Goal: Find specific page/section: Find specific page/section

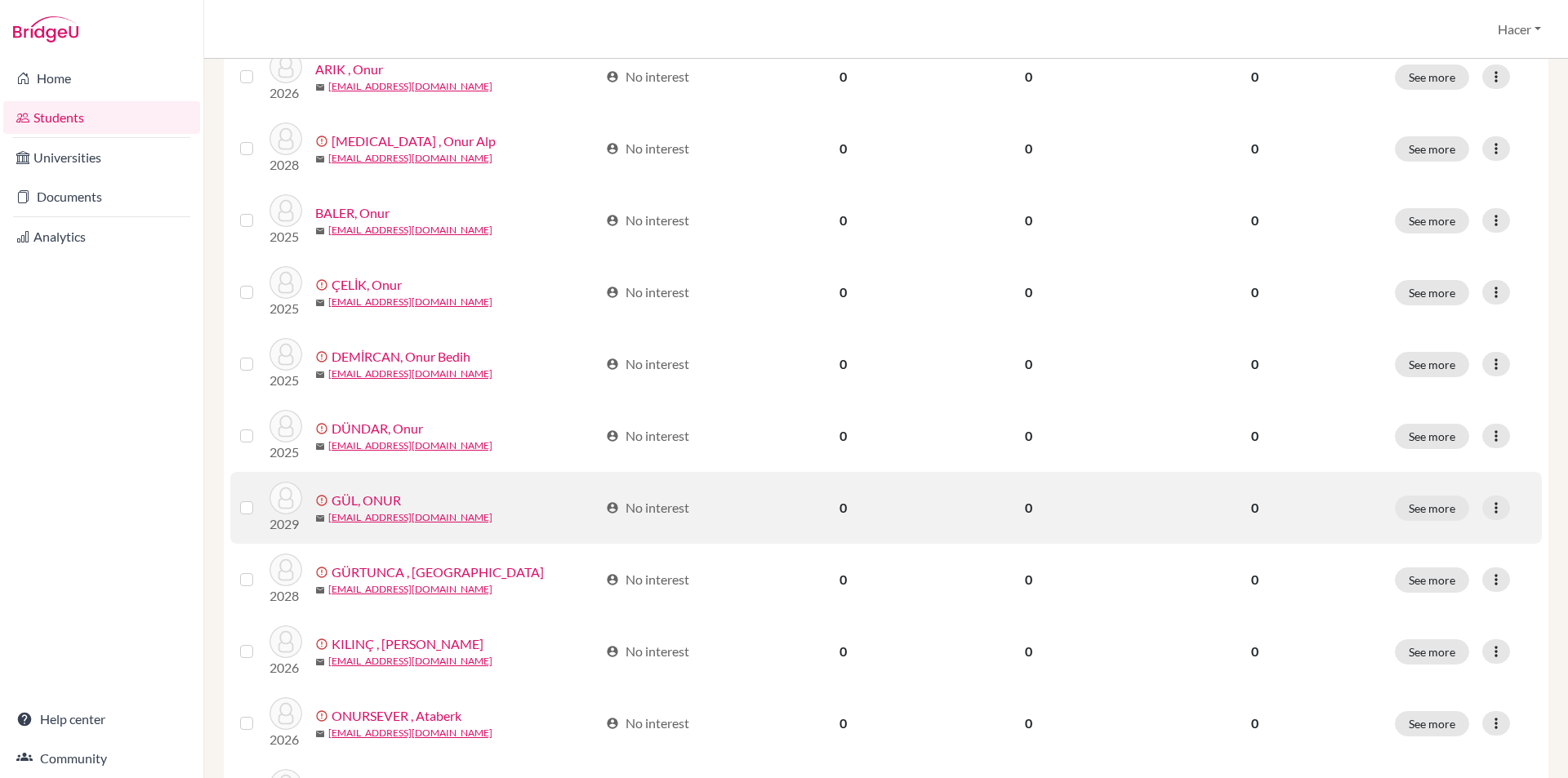
scroll to position [326, 0]
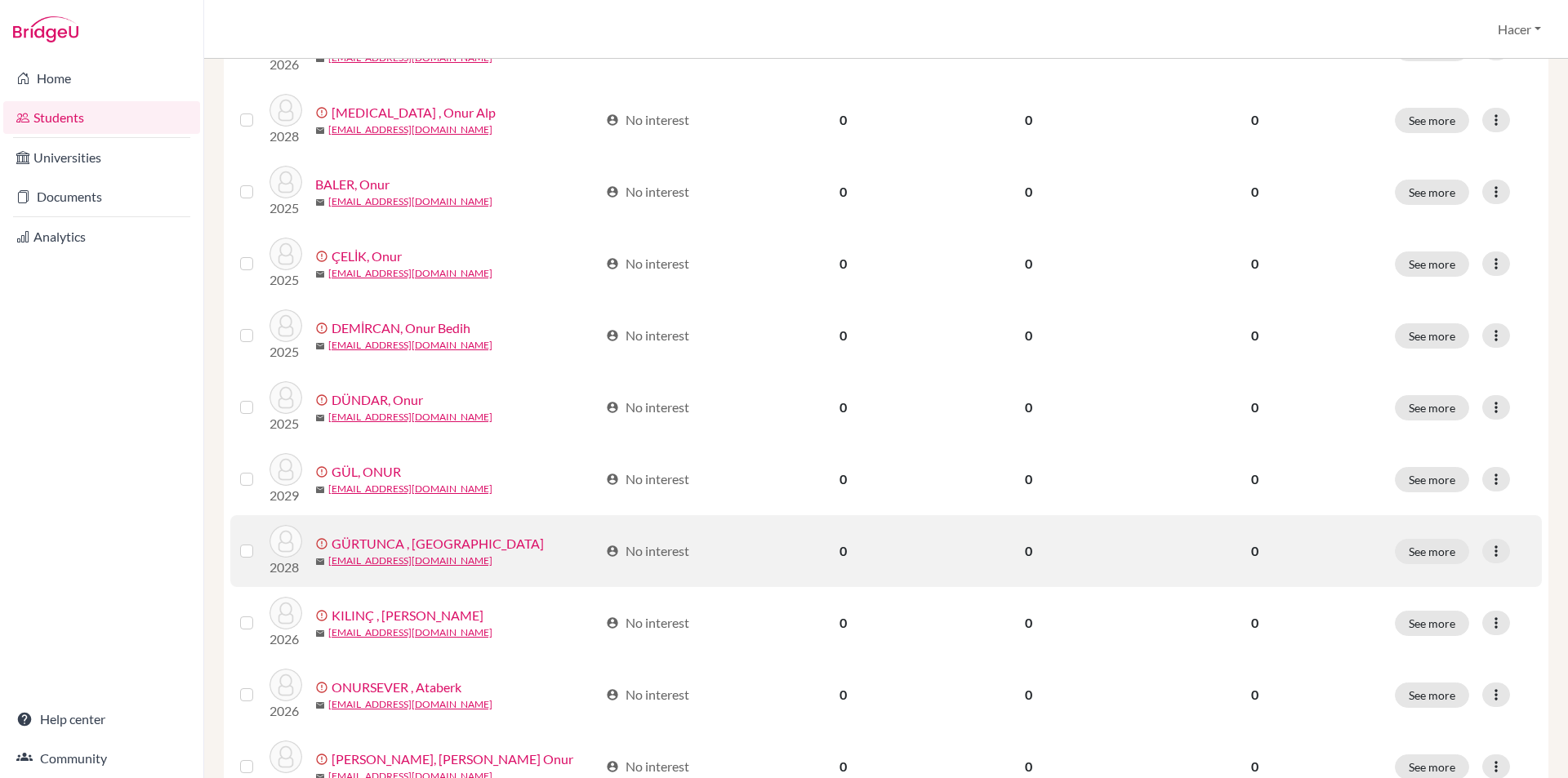
click at [416, 535] on link "GÜRTUNCA , [GEOGRAPHIC_DATA]" at bounding box center [437, 543] width 212 height 19
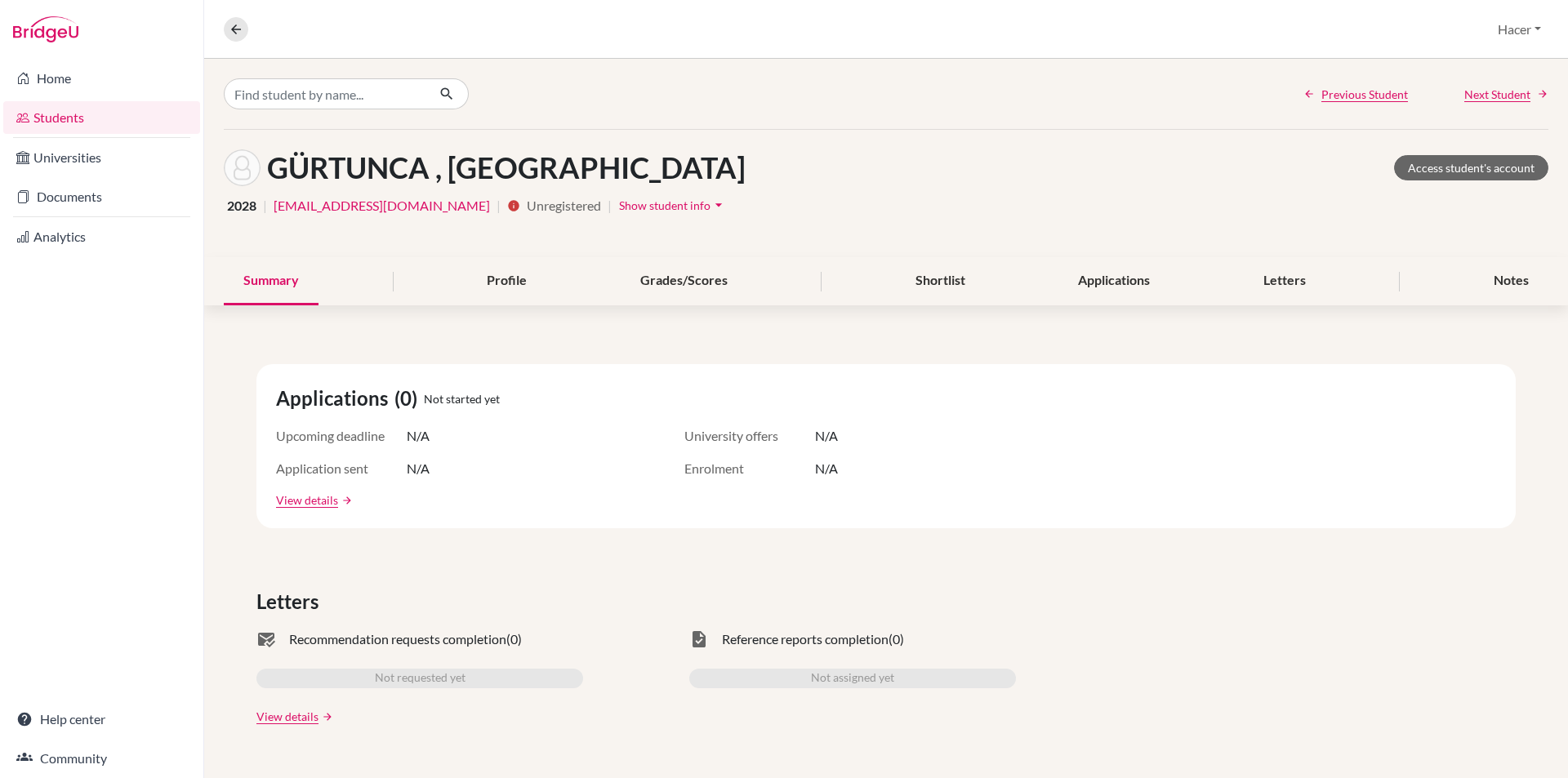
click at [58, 114] on link "Students" at bounding box center [102, 118] width 197 height 33
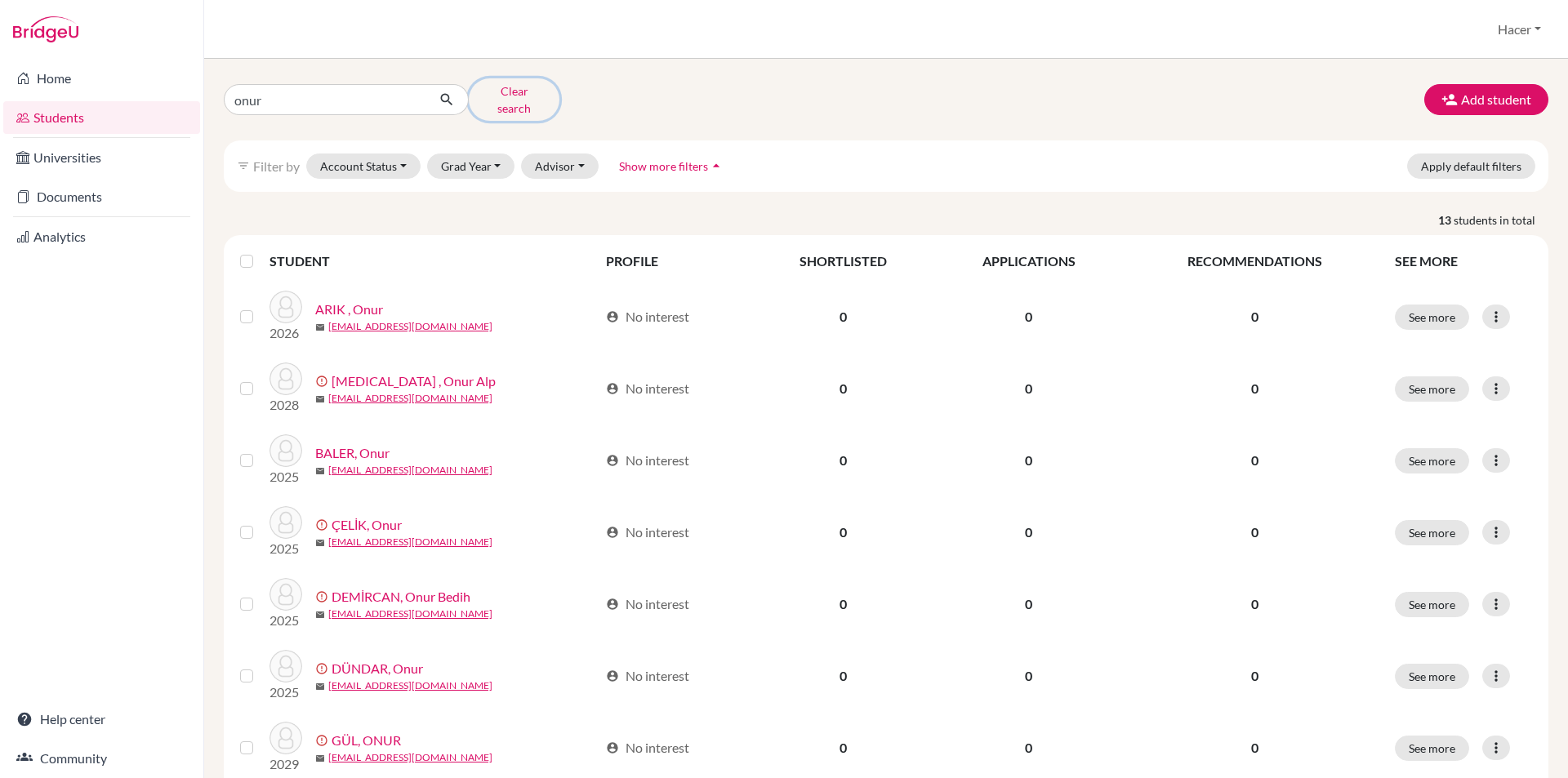
click at [518, 95] on button "Clear search" at bounding box center [514, 99] width 91 height 42
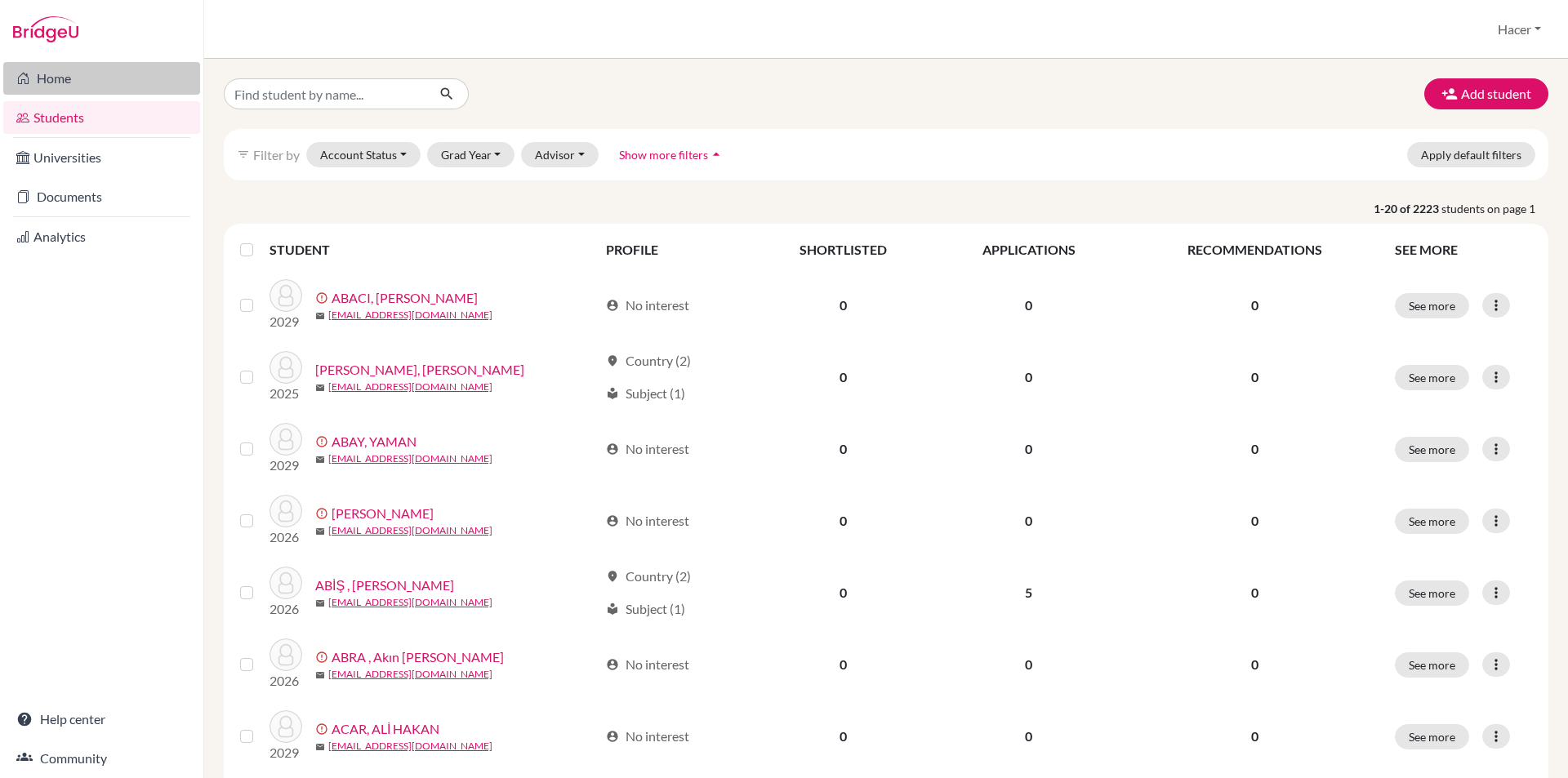
click at [63, 76] on link "Home" at bounding box center [102, 78] width 197 height 33
click at [502, 154] on button "Grad Year" at bounding box center [471, 154] width 88 height 26
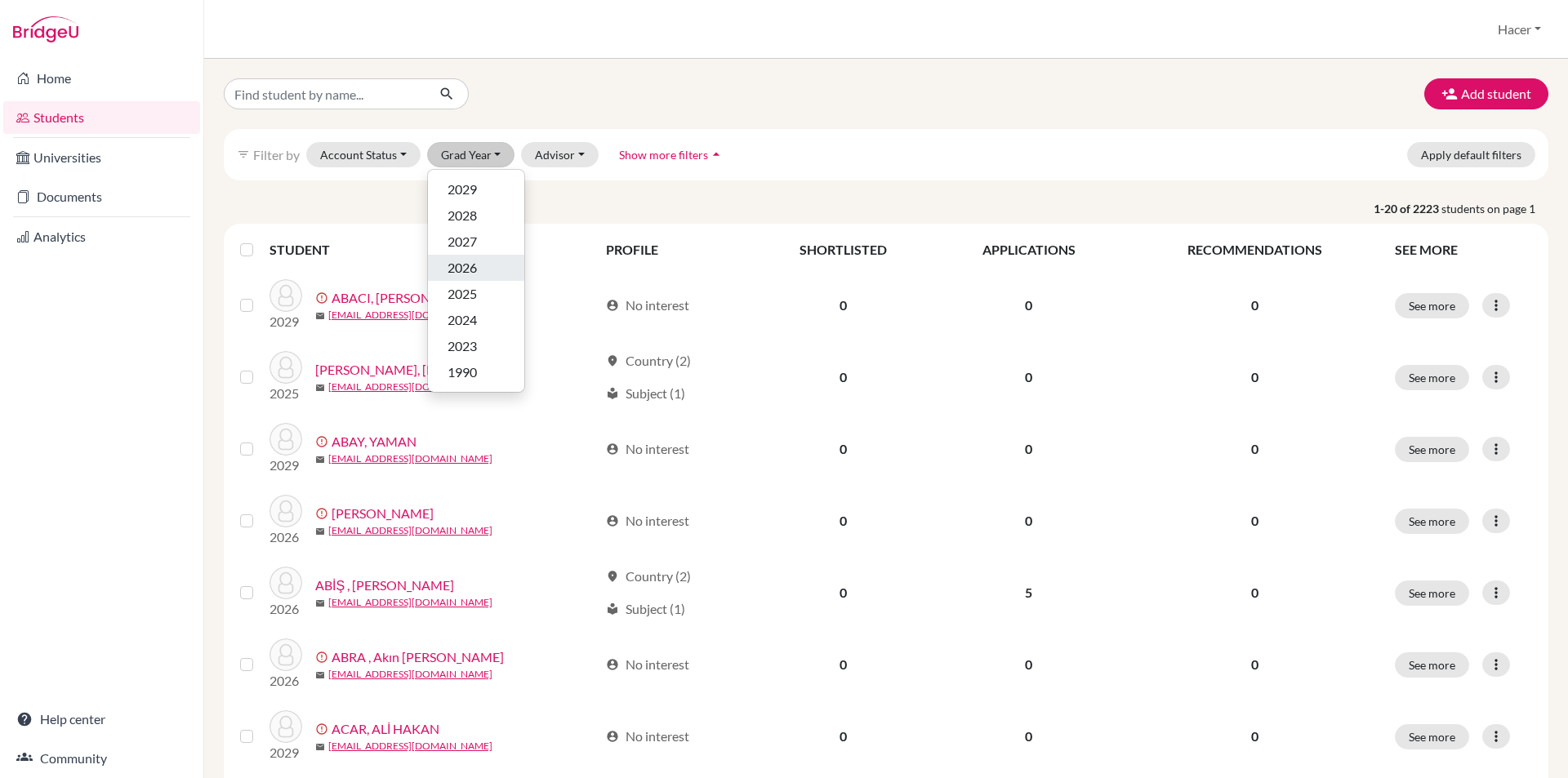
click at [477, 258] on div "2026" at bounding box center [476, 268] width 57 height 19
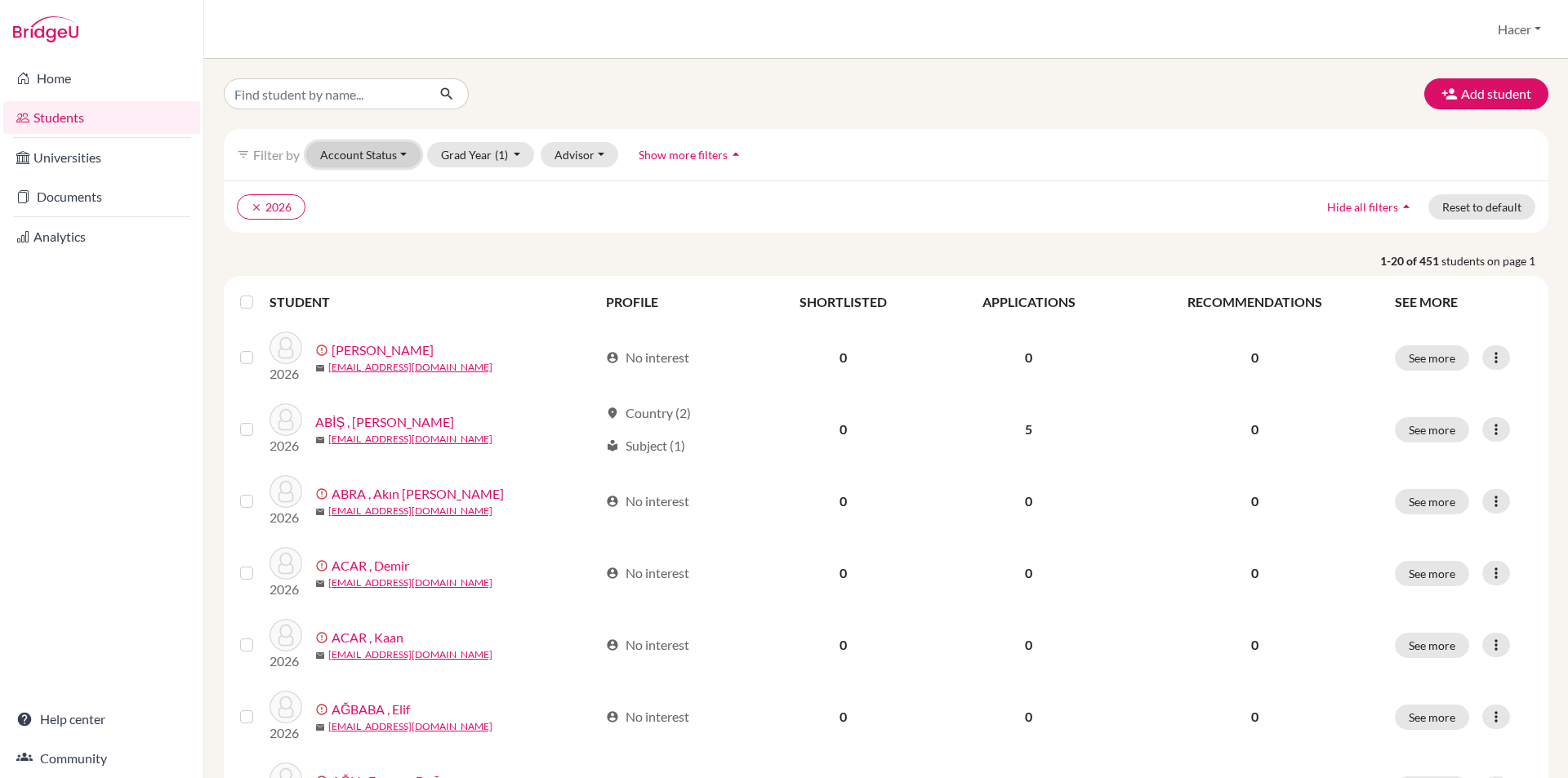
click at [409, 160] on button "Account Status" at bounding box center [363, 154] width 114 height 26
click at [382, 193] on span "Active accounts" at bounding box center [371, 189] width 89 height 19
click at [429, 155] on button "Account Status (1)" at bounding box center [373, 154] width 134 height 26
click at [375, 257] on span "Registered" at bounding box center [357, 255] width 61 height 19
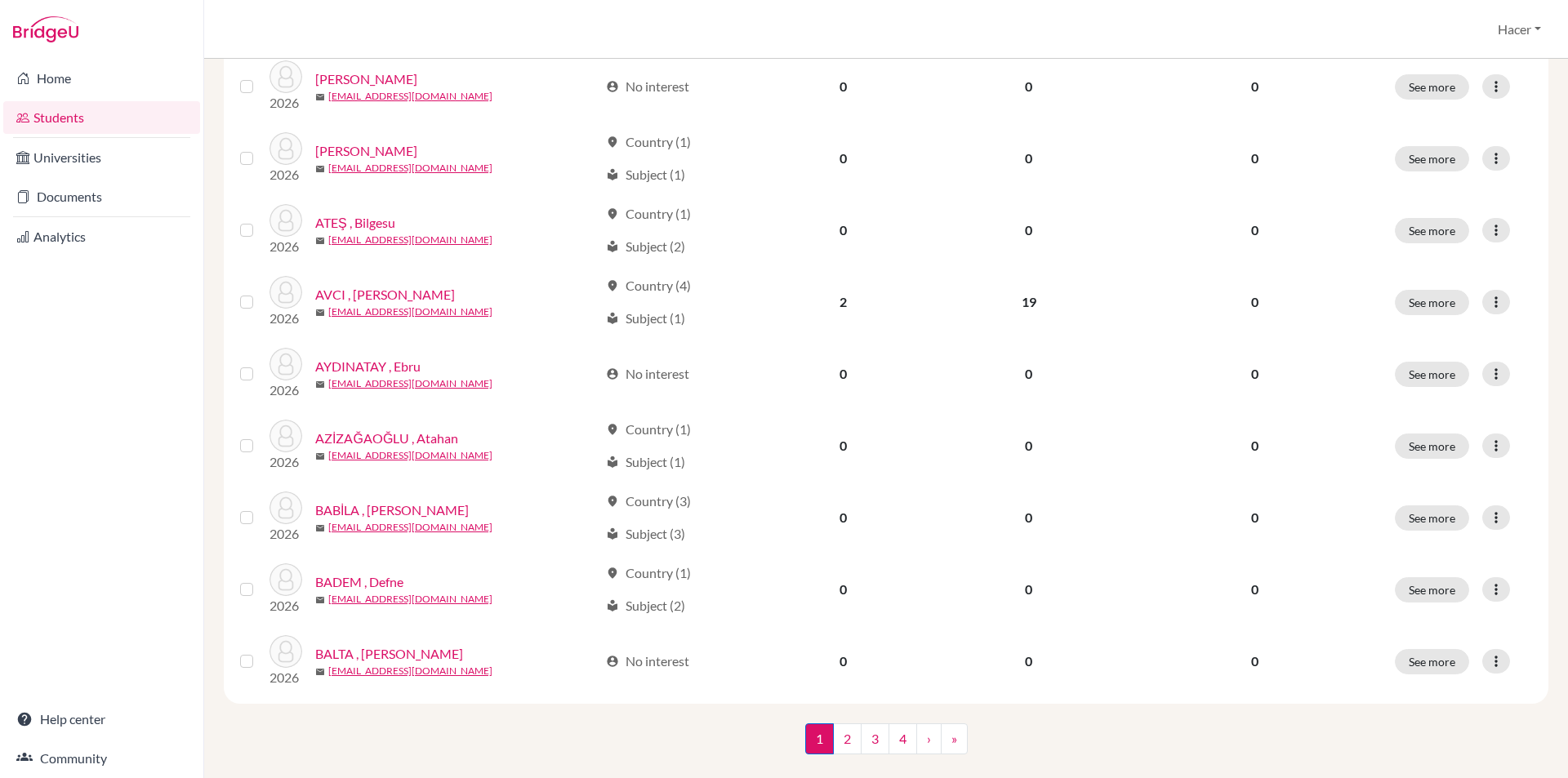
scroll to position [1090, 0]
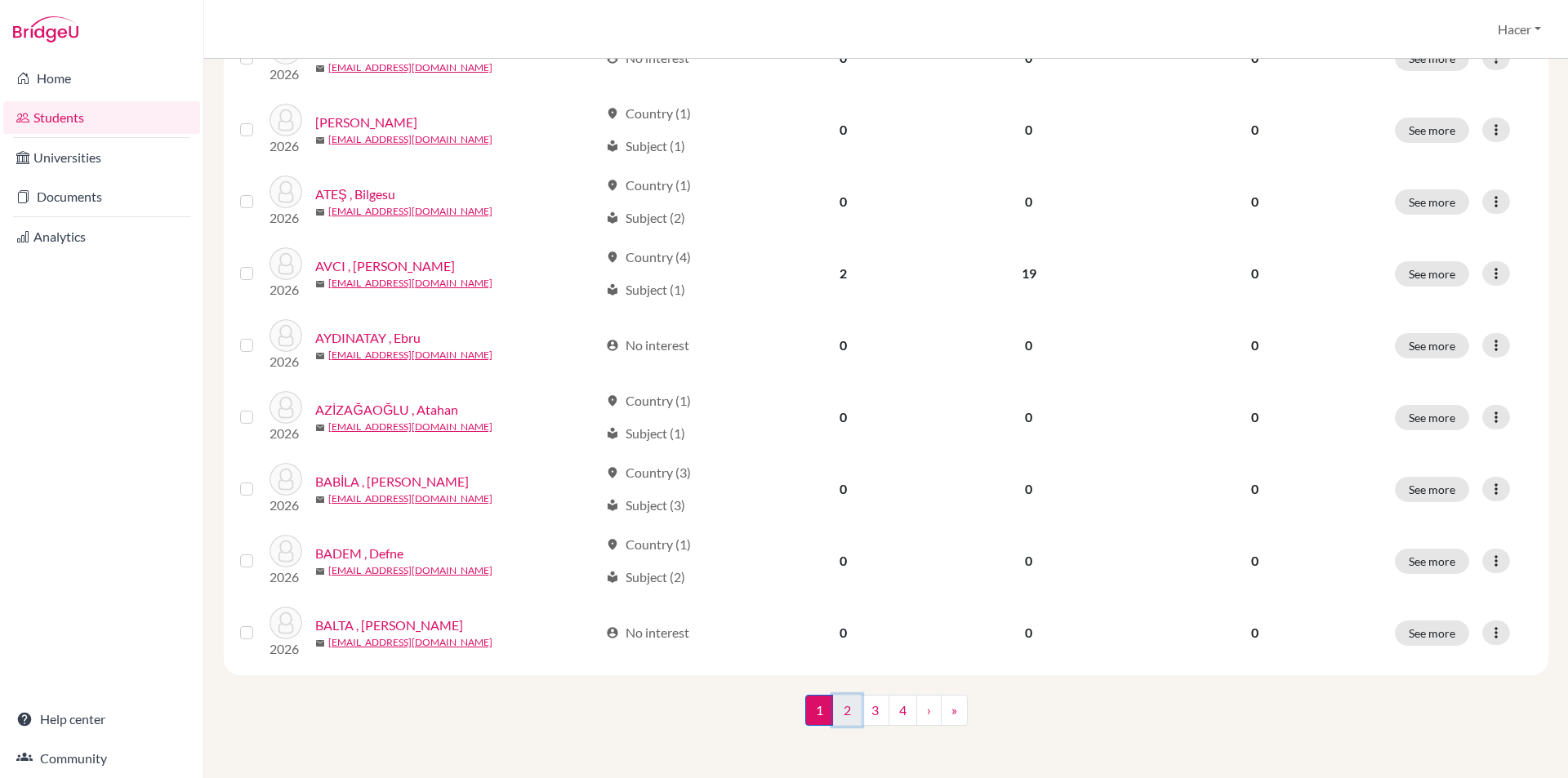
click at [839, 714] on link "2" at bounding box center [847, 711] width 29 height 31
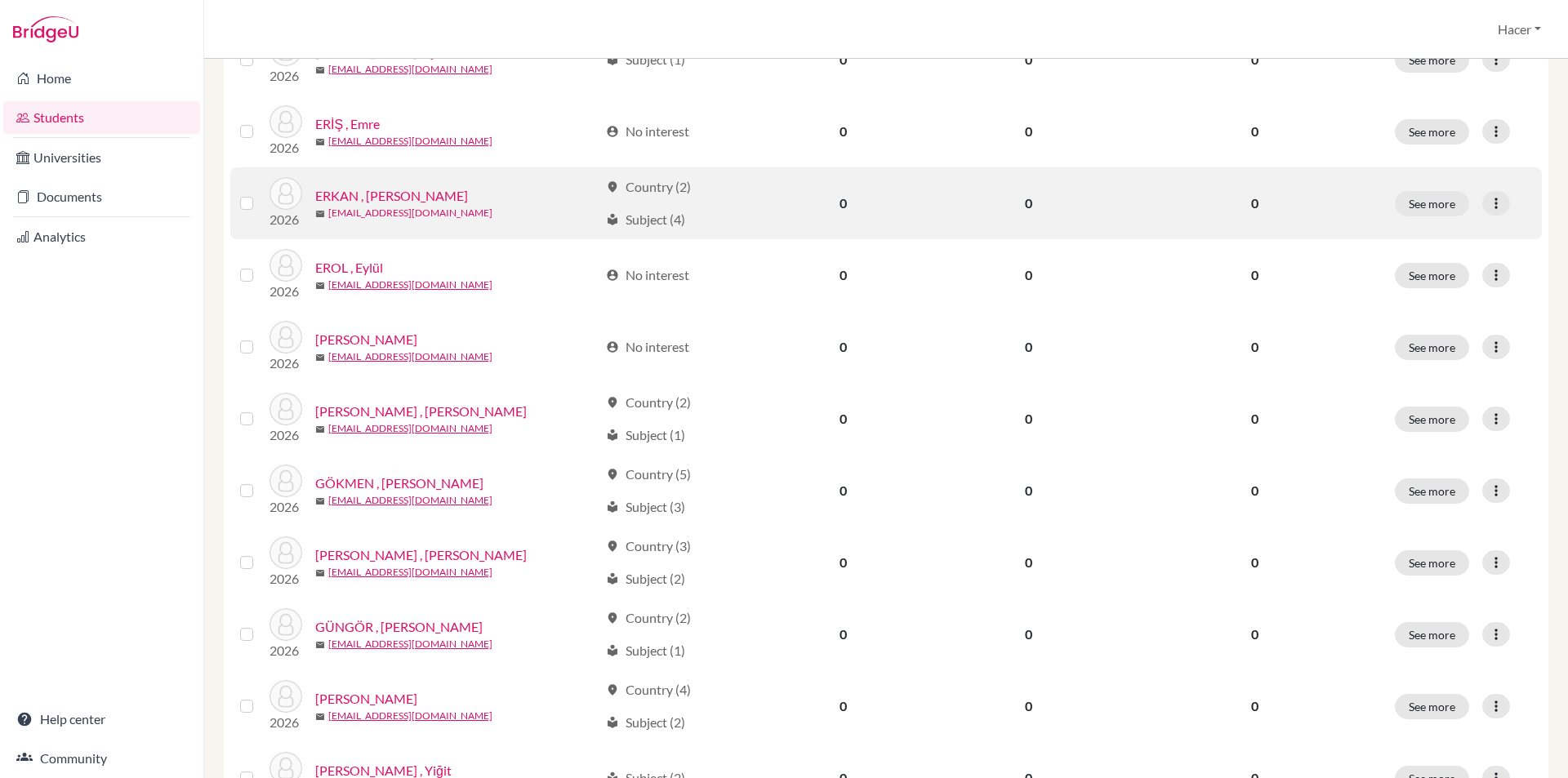
scroll to position [1090, 0]
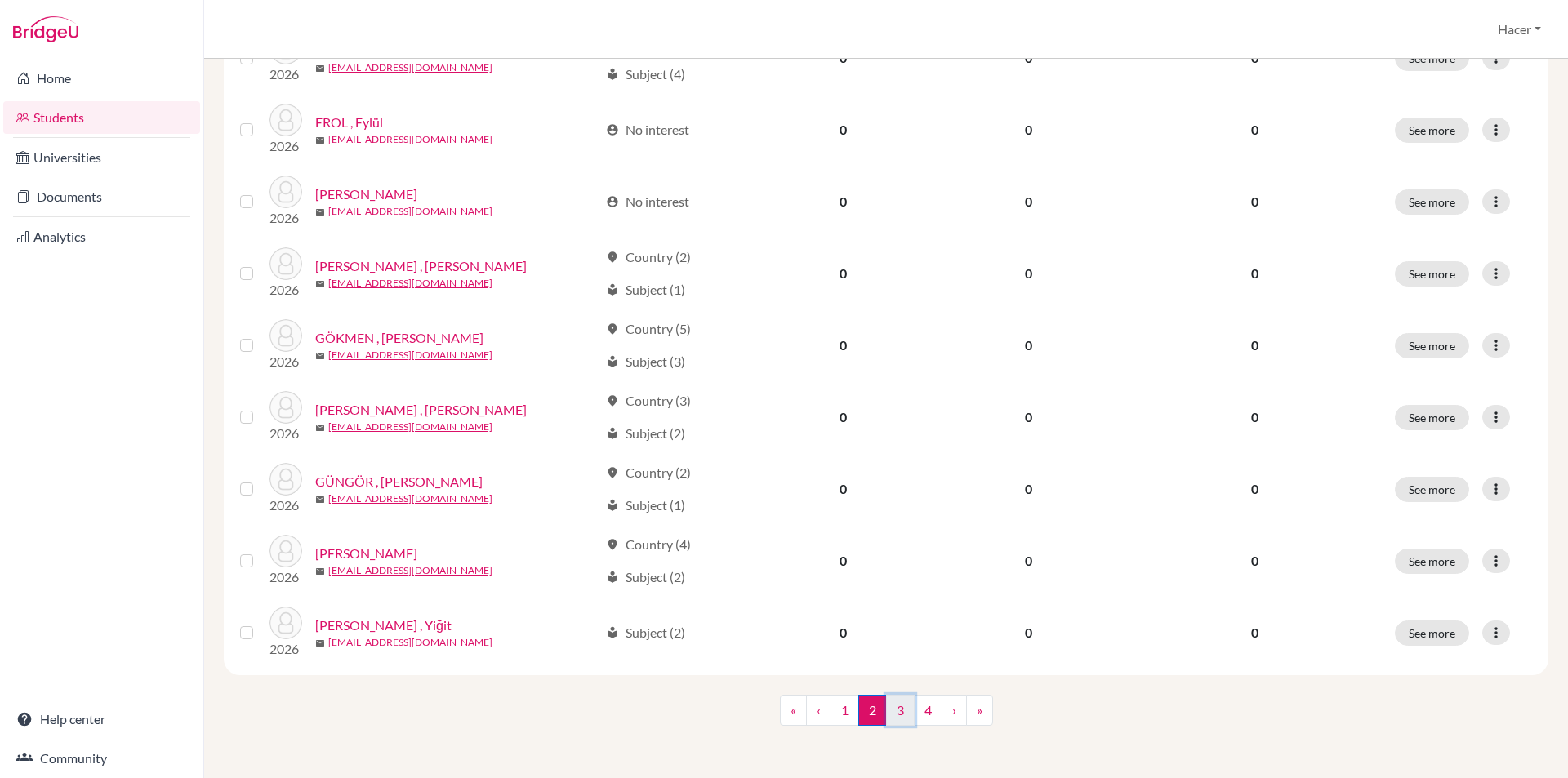
click at [896, 708] on link "3" at bounding box center [899, 711] width 29 height 31
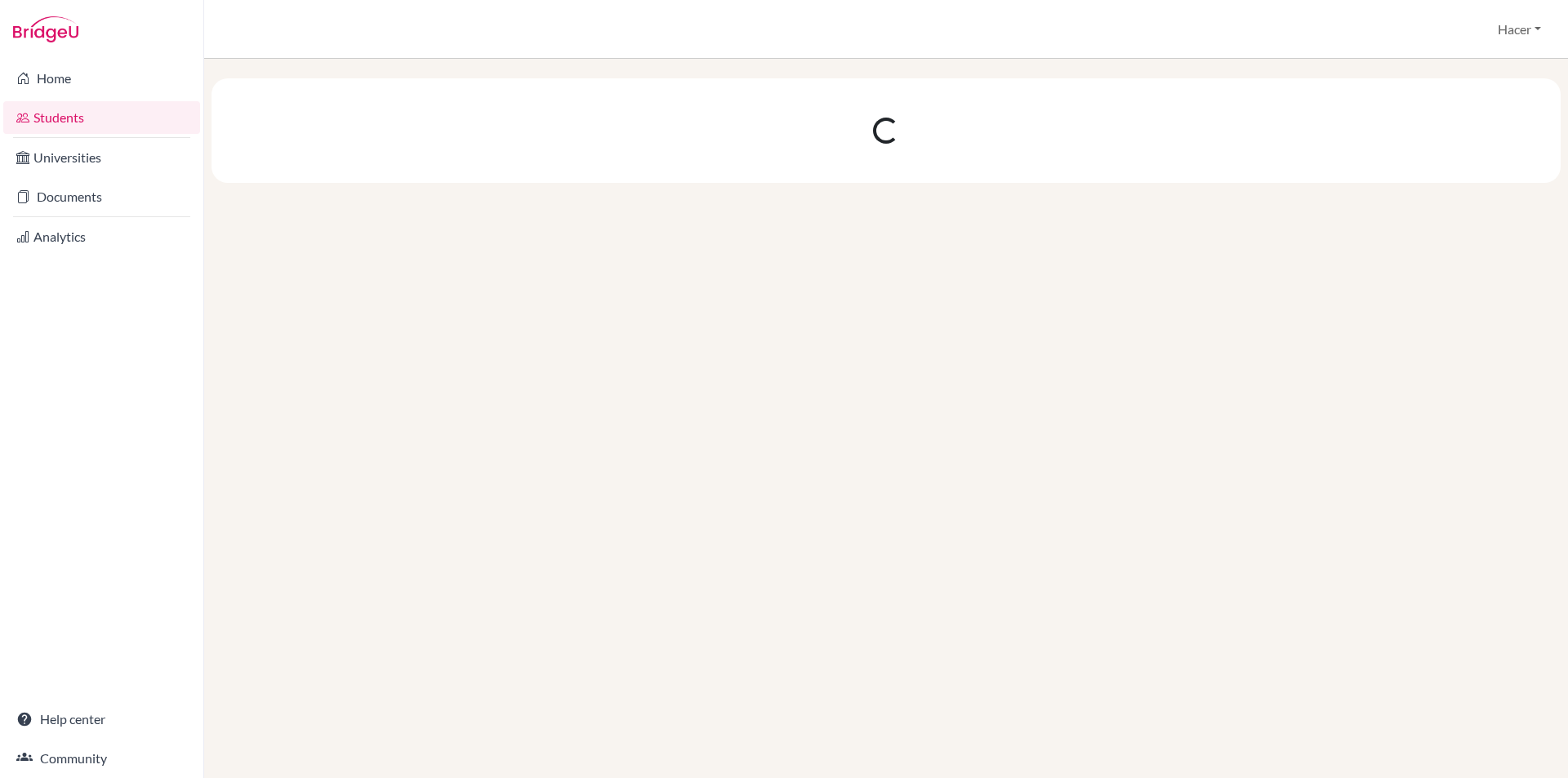
scroll to position [0, 0]
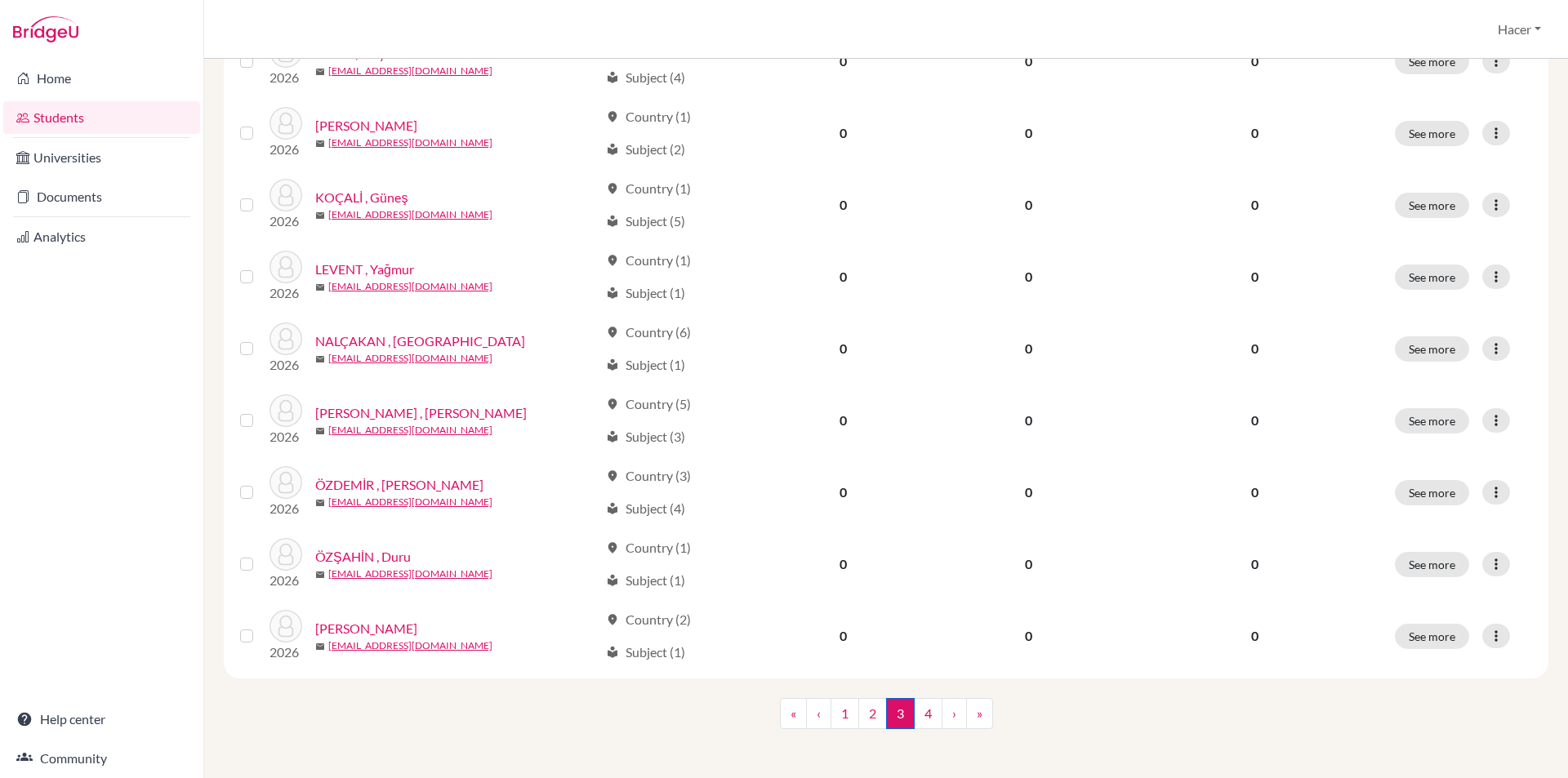
scroll to position [1090, 0]
click at [919, 705] on link "4" at bounding box center [927, 711] width 29 height 31
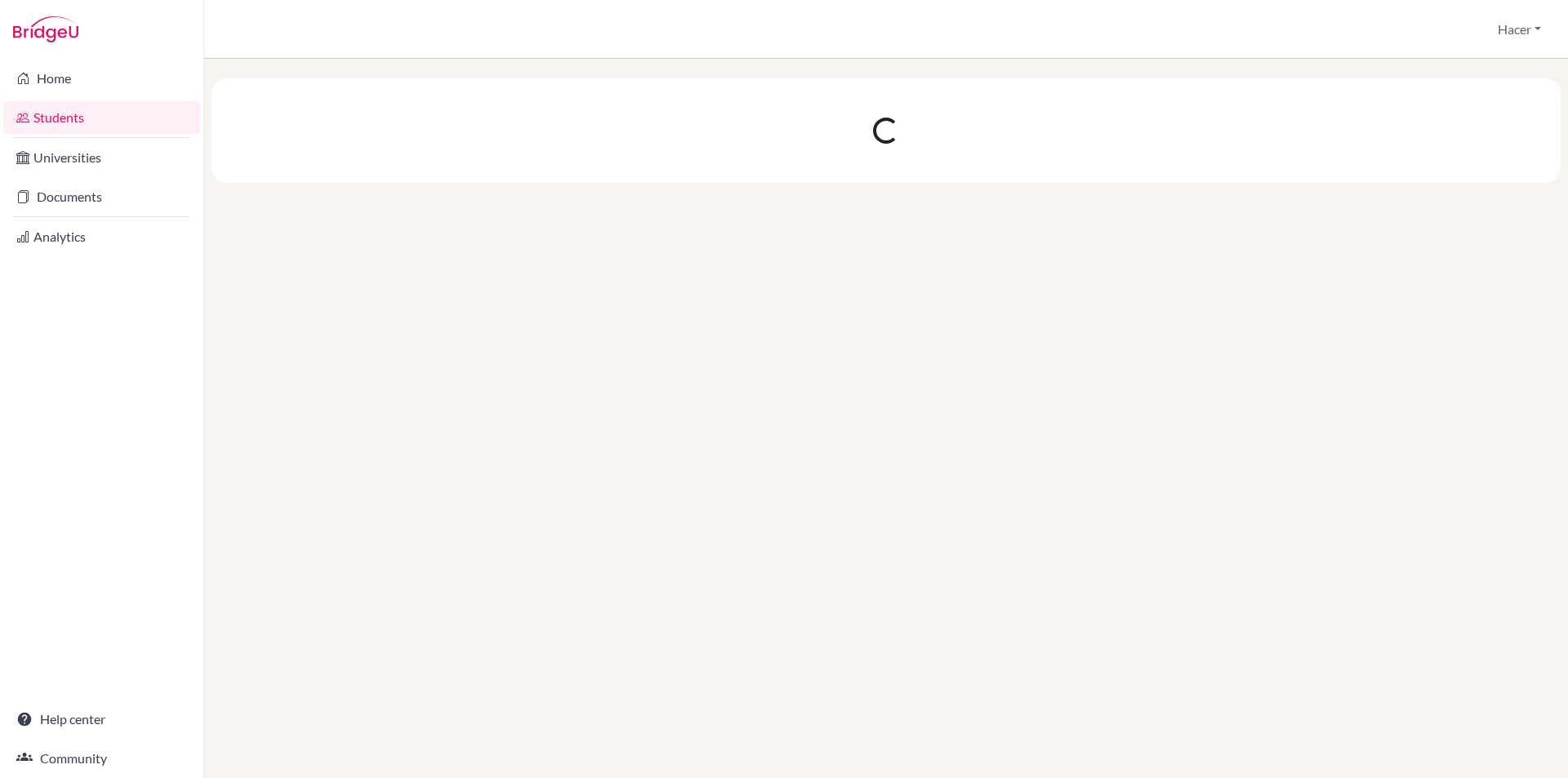
scroll to position [0, 0]
